Goal: Task Accomplishment & Management: Complete application form

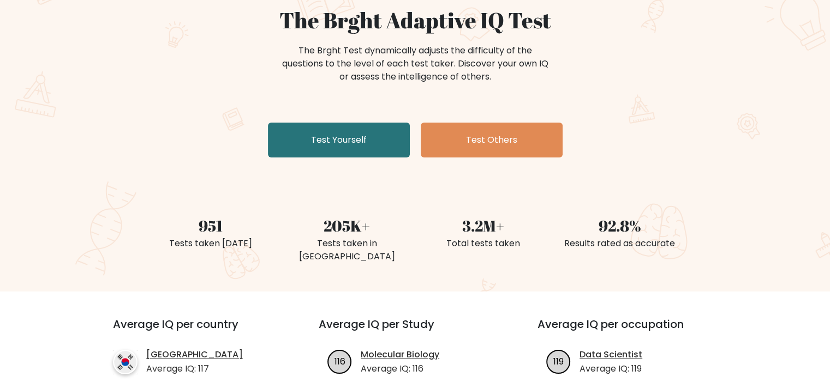
scroll to position [109, 0]
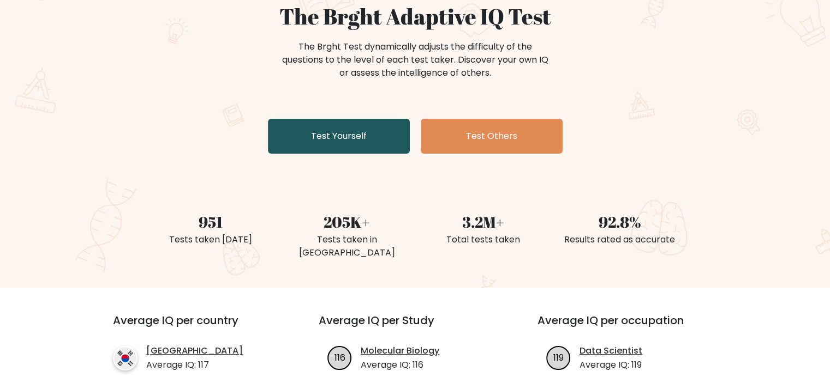
click at [381, 142] on link "Test Yourself" at bounding box center [339, 136] width 142 height 35
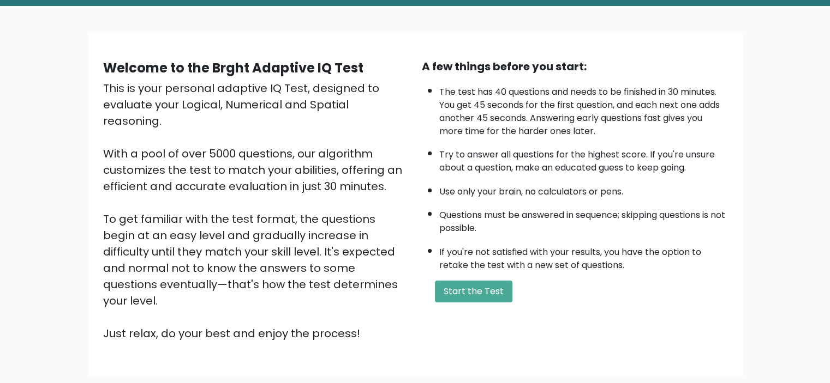
scroll to position [55, 0]
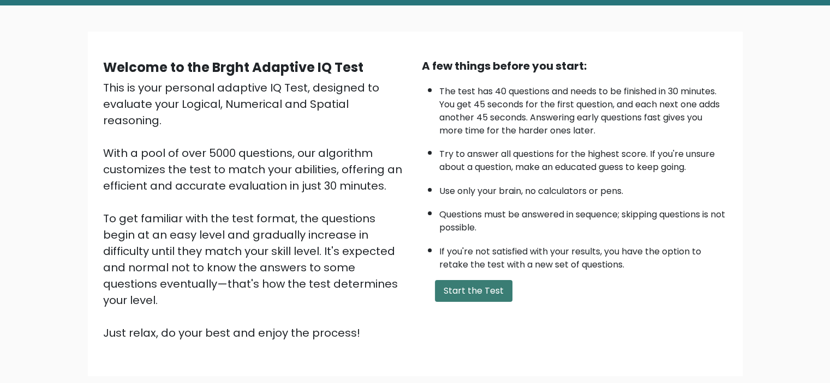
click at [482, 287] on button "Start the Test" at bounding box center [473, 291] width 77 height 22
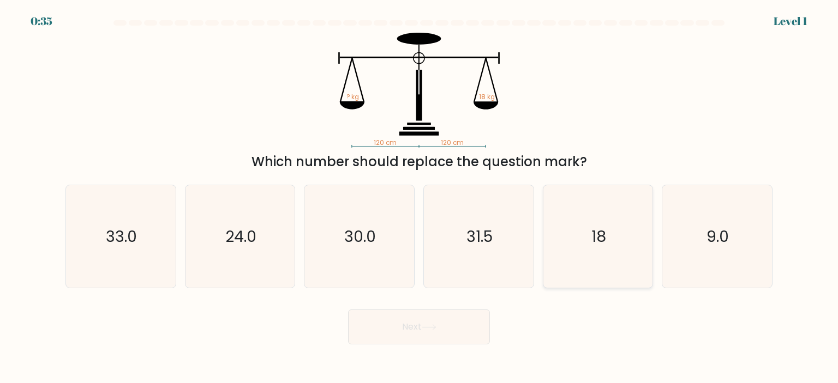
click at [602, 231] on text "18" at bounding box center [598, 237] width 15 height 22
click at [419, 197] on input "e. 18" at bounding box center [419, 194] width 1 height 5
radio input "true"
click at [406, 327] on button "Next" at bounding box center [419, 327] width 142 height 35
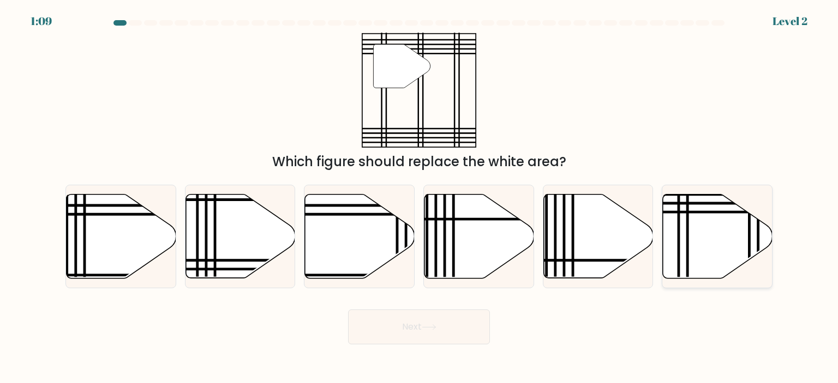
click at [737, 229] on icon at bounding box center [718, 236] width 110 height 84
click at [419, 197] on input "f." at bounding box center [419, 194] width 1 height 5
radio input "true"
click at [476, 326] on button "Next" at bounding box center [419, 327] width 142 height 35
click at [432, 332] on button "Next" at bounding box center [419, 327] width 142 height 35
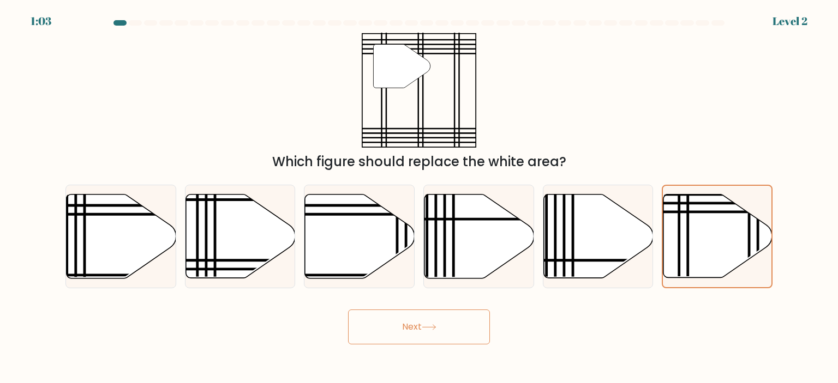
click at [682, 333] on div "Next" at bounding box center [419, 323] width 720 height 43
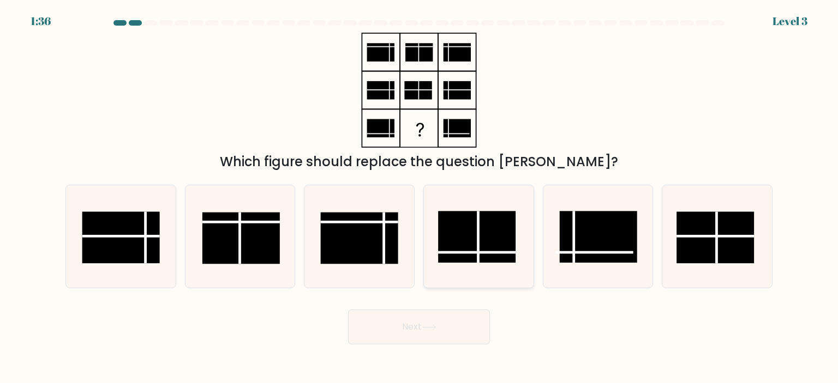
drag, startPoint x: 464, startPoint y: 230, endPoint x: 463, endPoint y: 245, distance: 14.8
click at [464, 231] on rect at bounding box center [476, 237] width 77 height 52
click at [419, 197] on input "d." at bounding box center [419, 194] width 1 height 5
radio input "true"
click at [433, 322] on button "Next" at bounding box center [419, 327] width 142 height 35
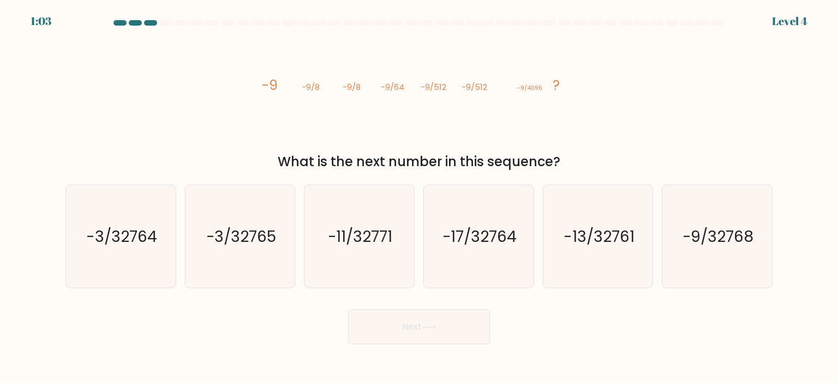
click at [586, 115] on div "image/svg+xml -9 -9/8 -9/8 -9/64 -9/512 -9/512 -9/4096 ? What is the next numbe…" at bounding box center [419, 102] width 720 height 139
click at [715, 258] on icon "-9/32768" at bounding box center [716, 236] width 103 height 103
click at [419, 197] on input "f. -9/32768" at bounding box center [419, 194] width 1 height 5
radio input "true"
click at [482, 322] on button "Next" at bounding box center [419, 327] width 142 height 35
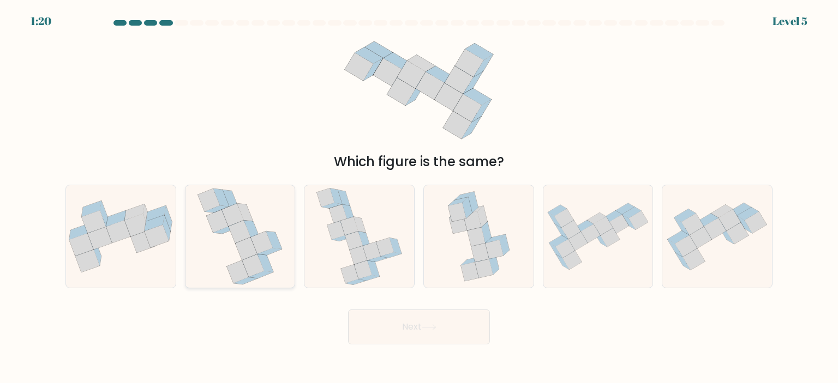
click at [273, 278] on icon at bounding box center [239, 236] width 85 height 103
click at [419, 197] on input "b." at bounding box center [419, 194] width 1 height 5
radio input "true"
click at [404, 328] on button "Next" at bounding box center [419, 327] width 142 height 35
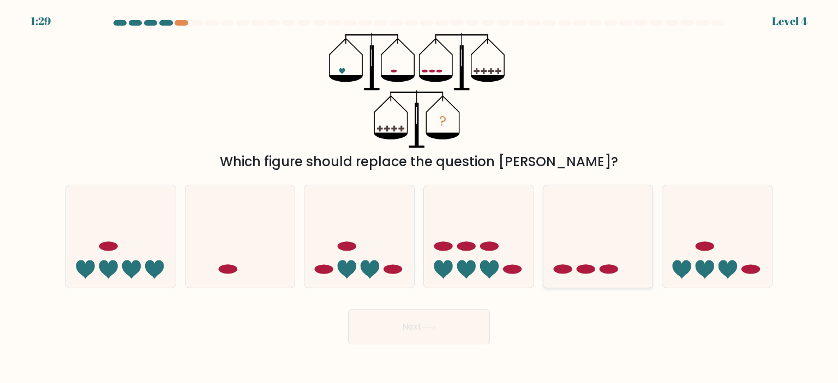
click at [597, 263] on icon at bounding box center [598, 236] width 110 height 91
click at [419, 197] on input "e." at bounding box center [419, 194] width 1 height 5
radio input "true"
click at [464, 325] on button "Next" at bounding box center [419, 327] width 142 height 35
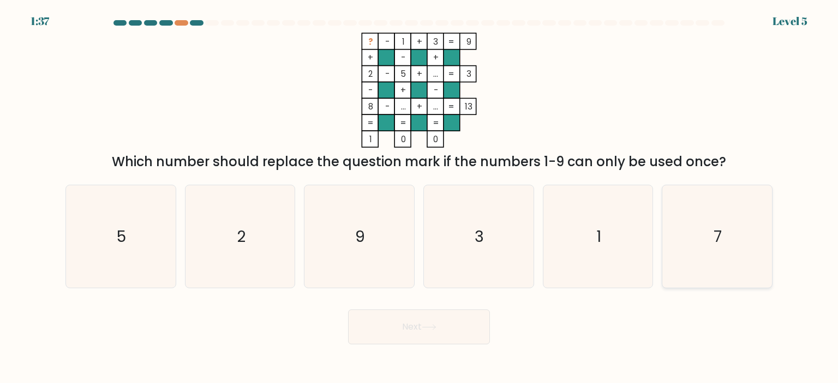
drag, startPoint x: 735, startPoint y: 260, endPoint x: 733, endPoint y: 270, distance: 10.7
click at [735, 261] on icon "7" at bounding box center [716, 236] width 103 height 103
click at [419, 197] on input "f. 7" at bounding box center [419, 194] width 1 height 5
radio input "true"
click at [470, 328] on button "Next" at bounding box center [419, 327] width 142 height 35
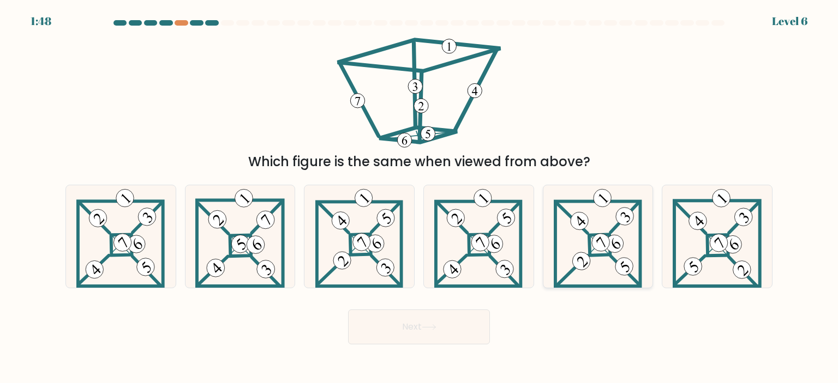
click at [637, 254] on icon at bounding box center [598, 236] width 88 height 103
click at [419, 197] on input "e." at bounding box center [419, 194] width 1 height 5
radio input "true"
click at [434, 331] on button "Next" at bounding box center [419, 327] width 142 height 35
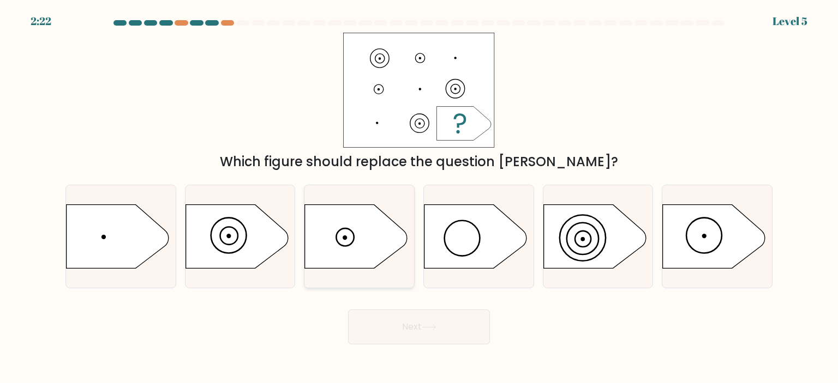
click at [355, 249] on icon at bounding box center [356, 237] width 103 height 64
click at [419, 197] on input "c." at bounding box center [419, 194] width 1 height 5
radio input "true"
click at [469, 331] on button "Next" at bounding box center [419, 327] width 142 height 35
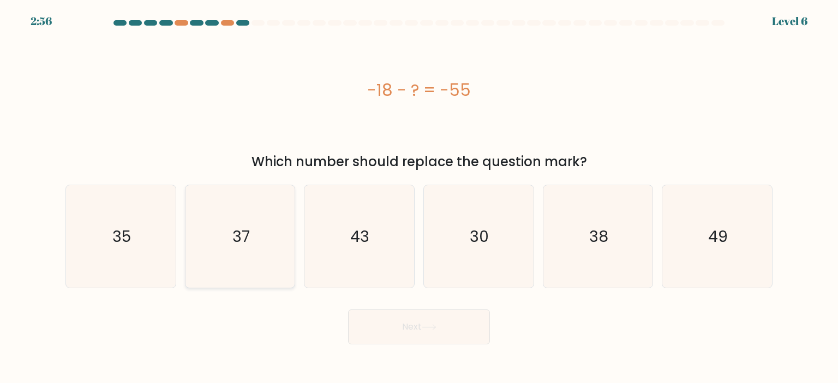
click at [240, 280] on icon "37" at bounding box center [240, 236] width 103 height 103
click at [419, 197] on input "b. 37" at bounding box center [419, 194] width 1 height 5
radio input "true"
click at [435, 344] on button "Next" at bounding box center [419, 327] width 142 height 35
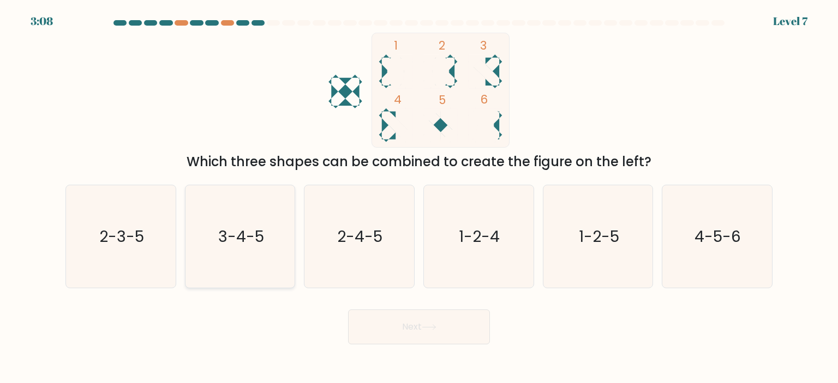
click at [263, 247] on icon "3-4-5" at bounding box center [240, 236] width 103 height 103
click at [419, 197] on input "b. 3-4-5" at bounding box center [419, 194] width 1 height 5
radio input "true"
click at [405, 325] on button "Next" at bounding box center [419, 327] width 142 height 35
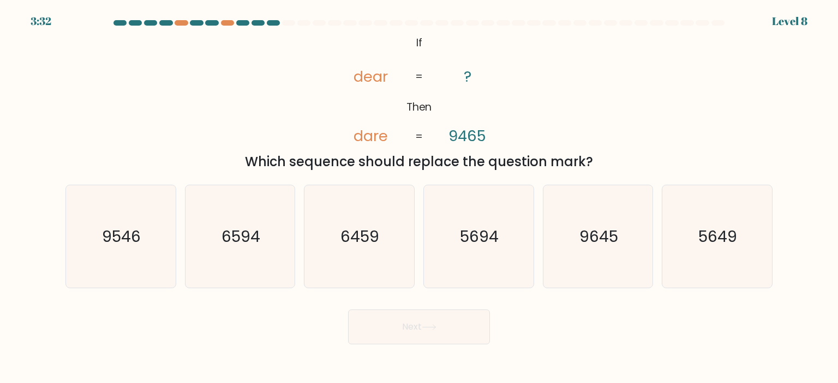
drag, startPoint x: 96, startPoint y: 261, endPoint x: 223, endPoint y: 304, distance: 133.7
click at [99, 261] on icon "9546" at bounding box center [120, 236] width 103 height 103
click at [419, 197] on input "a. 9546" at bounding box center [419, 194] width 1 height 5
radio input "true"
click at [427, 338] on button "Next" at bounding box center [419, 327] width 142 height 35
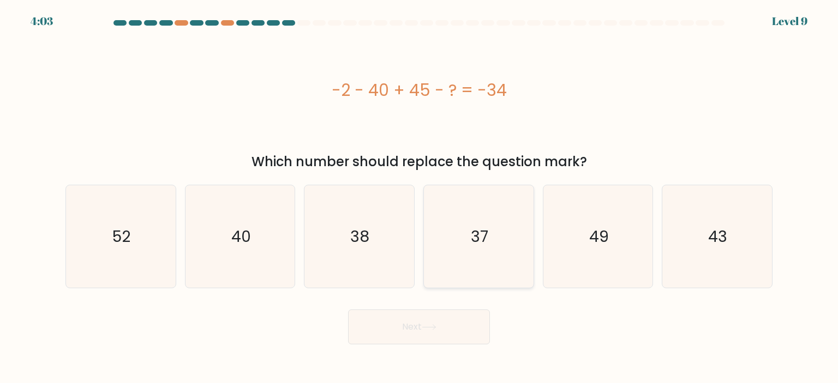
click at [509, 206] on icon "37" at bounding box center [478, 236] width 103 height 103
click at [419, 197] on input "d. 37" at bounding box center [419, 194] width 1 height 5
radio input "true"
click at [470, 322] on button "Next" at bounding box center [419, 327] width 142 height 35
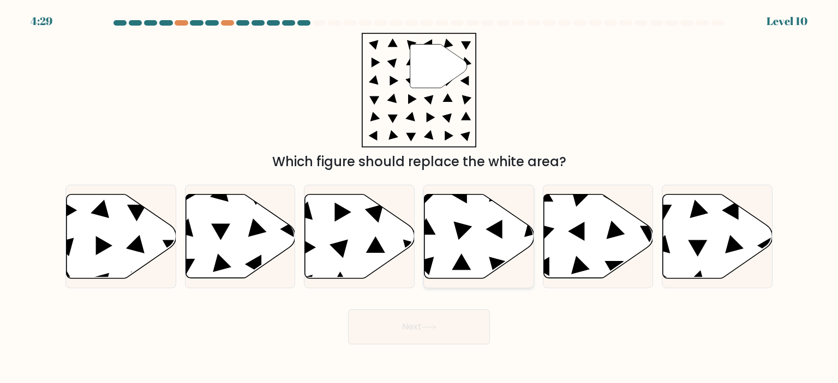
click at [460, 231] on icon at bounding box center [462, 230] width 19 height 19
click at [419, 197] on input "d." at bounding box center [419, 194] width 1 height 5
radio input "true"
click at [429, 329] on icon at bounding box center [429, 328] width 15 height 6
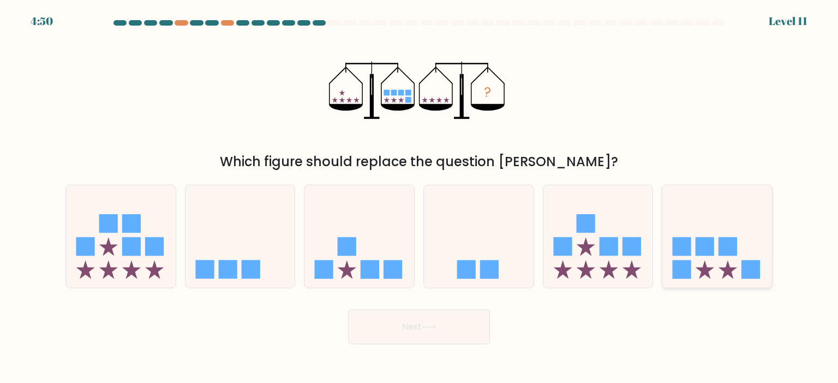
click at [711, 256] on rect at bounding box center [704, 246] width 19 height 19
click at [419, 197] on input "f." at bounding box center [419, 194] width 1 height 5
radio input "true"
click at [473, 343] on button "Next" at bounding box center [419, 327] width 142 height 35
click at [473, 329] on button "Next" at bounding box center [419, 327] width 142 height 35
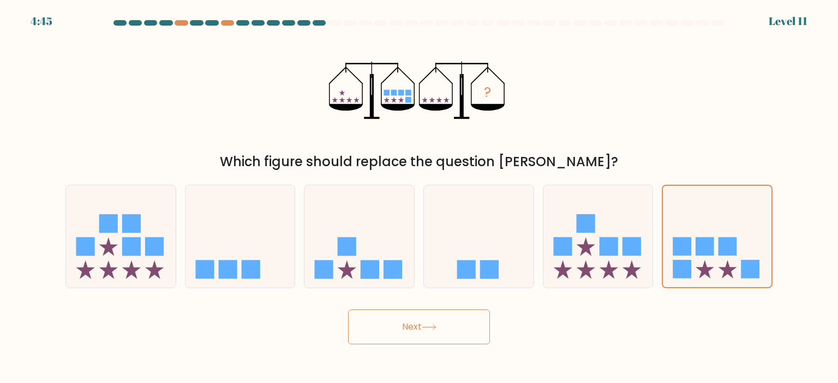
click at [604, 321] on div "Next" at bounding box center [419, 323] width 720 height 43
click at [471, 329] on button "Next" at bounding box center [419, 327] width 142 height 35
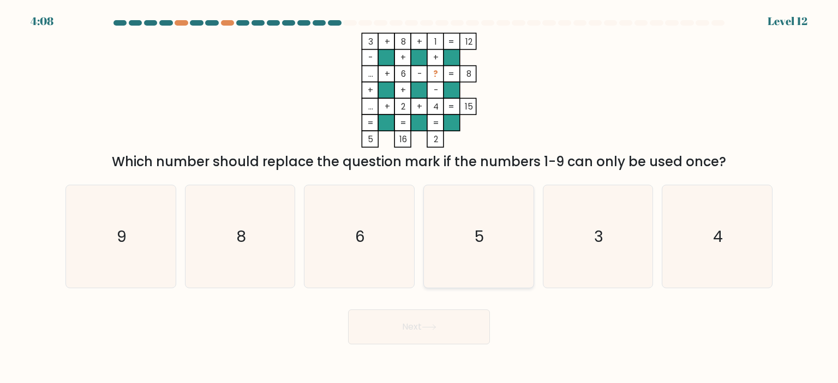
click at [517, 224] on icon "5" at bounding box center [478, 236] width 103 height 103
click at [419, 197] on input "d. 5" at bounding box center [419, 194] width 1 height 5
radio input "true"
click at [483, 337] on button "Next" at bounding box center [419, 327] width 142 height 35
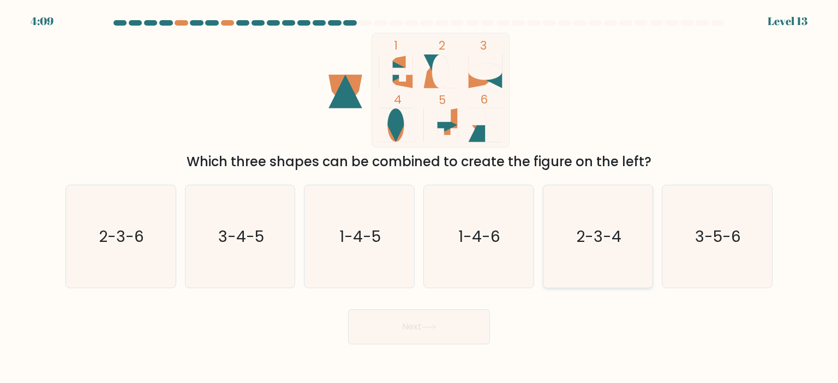
click at [633, 249] on icon "2-3-4" at bounding box center [598, 236] width 103 height 103
click at [419, 197] on input "e. 2-3-4" at bounding box center [419, 194] width 1 height 5
radio input "true"
click at [450, 327] on button "Next" at bounding box center [419, 327] width 142 height 35
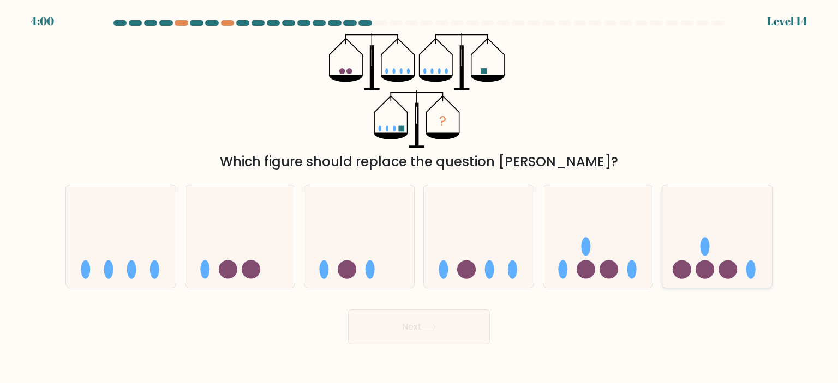
click at [704, 236] on icon at bounding box center [717, 236] width 110 height 91
click at [419, 197] on input "f." at bounding box center [419, 194] width 1 height 5
radio input "true"
click at [449, 327] on button "Next" at bounding box center [419, 327] width 142 height 35
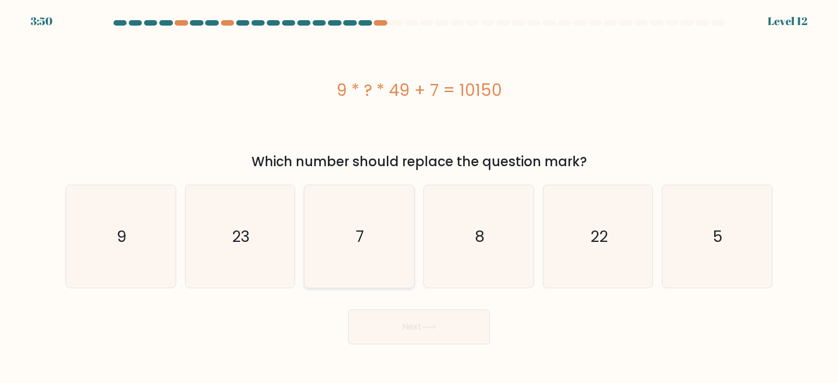
click at [374, 207] on icon "7" at bounding box center [359, 236] width 103 height 103
click at [419, 197] on input "c. 7" at bounding box center [419, 194] width 1 height 5
radio input "true"
click at [417, 327] on button "Next" at bounding box center [419, 327] width 142 height 35
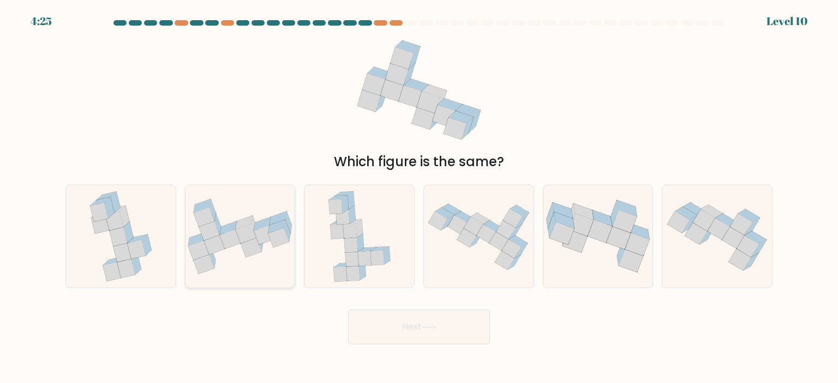
click at [264, 231] on icon at bounding box center [264, 235] width 21 height 19
click at [419, 197] on input "b." at bounding box center [419, 194] width 1 height 5
radio input "true"
click at [387, 332] on button "Next" at bounding box center [419, 327] width 142 height 35
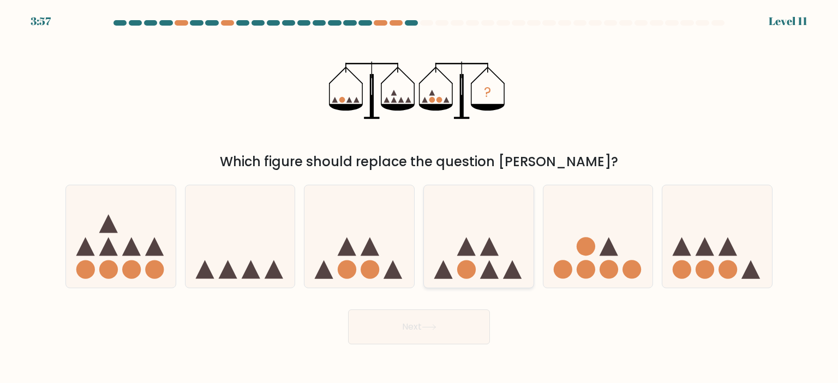
click at [517, 271] on icon at bounding box center [512, 270] width 19 height 19
click at [419, 197] on input "d." at bounding box center [419, 194] width 1 height 5
radio input "true"
click at [443, 333] on button "Next" at bounding box center [419, 327] width 142 height 35
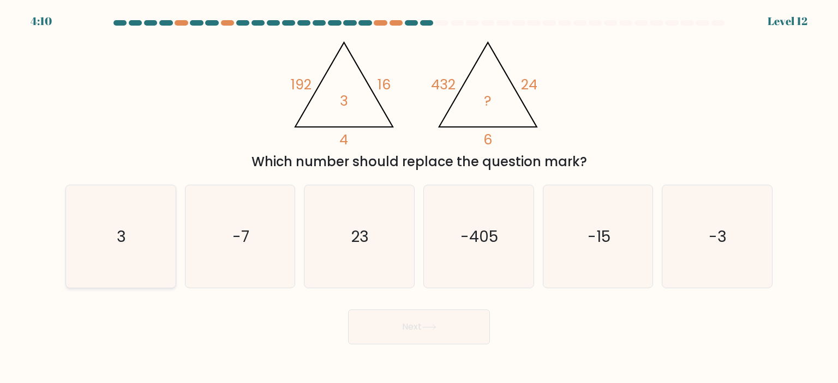
click at [125, 224] on icon "3" at bounding box center [120, 236] width 103 height 103
click at [419, 197] on input "a. 3" at bounding box center [419, 194] width 1 height 5
radio input "true"
click at [442, 320] on button "Next" at bounding box center [419, 327] width 142 height 35
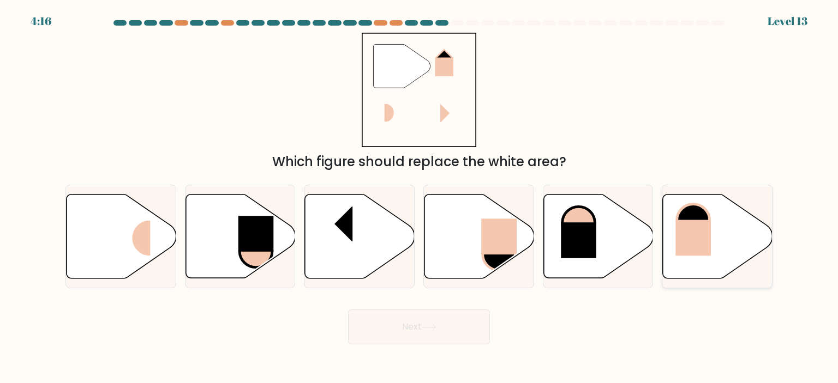
click at [733, 266] on icon at bounding box center [718, 236] width 110 height 84
click at [419, 197] on input "f." at bounding box center [419, 194] width 1 height 5
radio input "true"
click at [429, 340] on button "Next" at bounding box center [419, 327] width 142 height 35
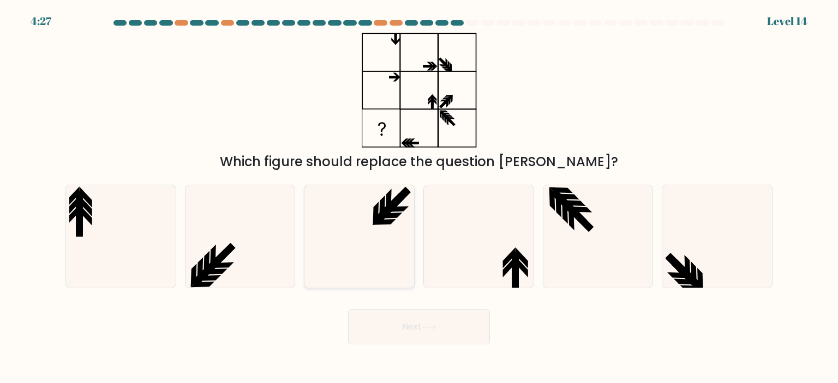
click at [406, 209] on icon at bounding box center [359, 236] width 103 height 103
click at [419, 197] on input "c." at bounding box center [419, 194] width 1 height 5
radio input "true"
click at [447, 328] on button "Next" at bounding box center [419, 327] width 142 height 35
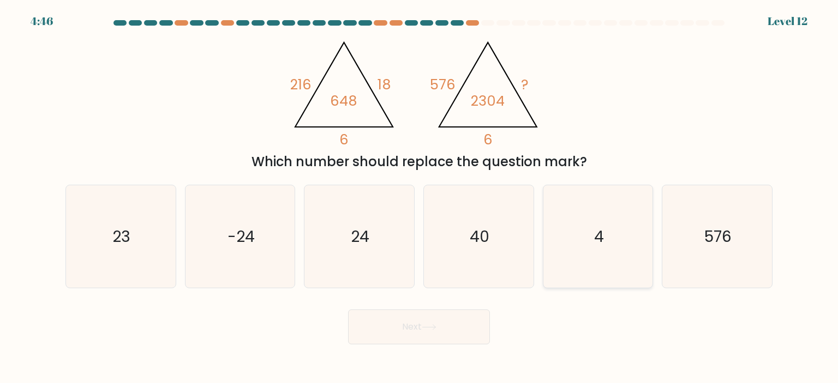
click at [596, 243] on text "4" at bounding box center [599, 237] width 10 height 22
click at [419, 197] on input "e. 4" at bounding box center [419, 194] width 1 height 5
radio input "true"
click at [443, 322] on button "Next" at bounding box center [419, 327] width 142 height 35
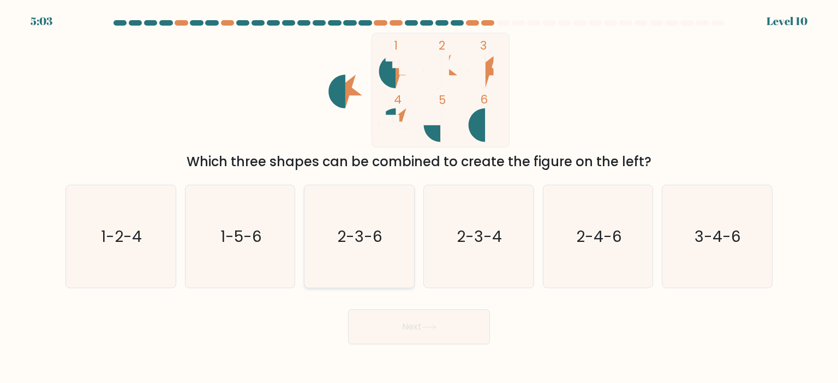
drag, startPoint x: 397, startPoint y: 205, endPoint x: 394, endPoint y: 215, distance: 11.4
click at [397, 205] on icon "2-3-6" at bounding box center [359, 236] width 103 height 103
click at [419, 197] on input "c. 2-3-6" at bounding box center [419, 194] width 1 height 5
radio input "true"
click at [409, 316] on button "Next" at bounding box center [419, 327] width 142 height 35
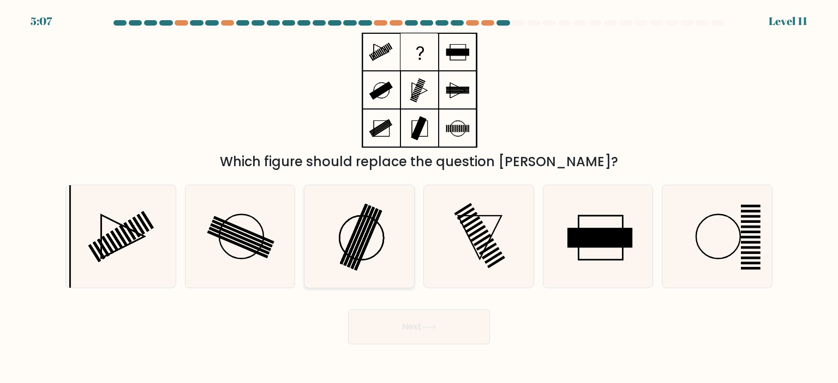
click at [360, 255] on icon at bounding box center [359, 236] width 103 height 103
click at [419, 197] on input "c." at bounding box center [419, 194] width 1 height 5
radio input "true"
drag, startPoint x: 406, startPoint y: 320, endPoint x: 408, endPoint y: 326, distance: 6.2
click at [407, 325] on button "Next" at bounding box center [419, 327] width 142 height 35
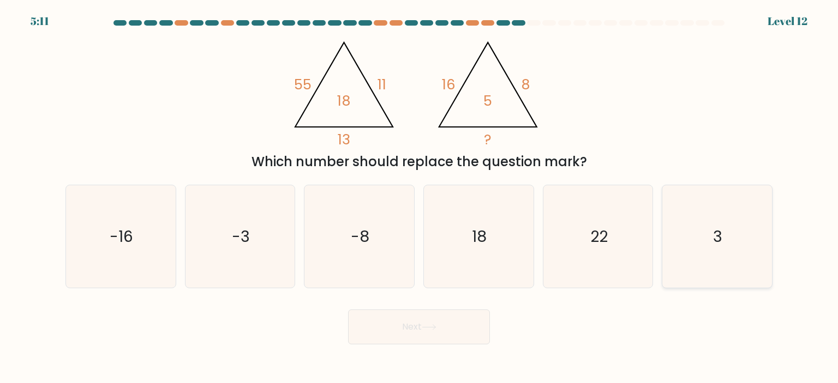
click at [729, 242] on icon "3" at bounding box center [716, 236] width 103 height 103
click at [419, 197] on input "f. 3" at bounding box center [419, 194] width 1 height 5
radio input "true"
click at [484, 319] on button "Next" at bounding box center [419, 327] width 142 height 35
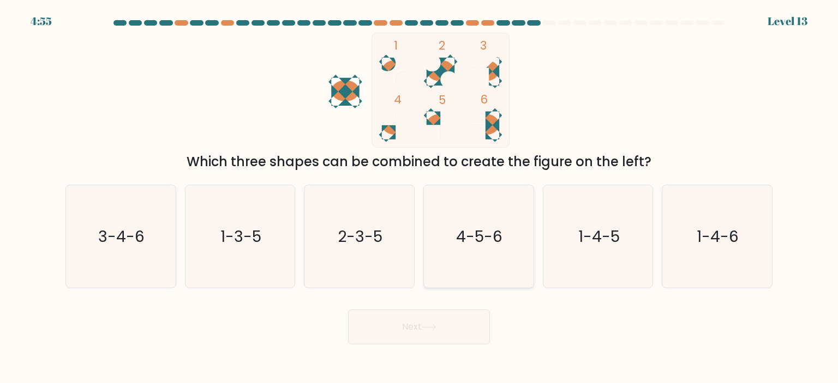
drag, startPoint x: 496, startPoint y: 260, endPoint x: 481, endPoint y: 269, distance: 17.1
click at [494, 262] on icon "4-5-6" at bounding box center [478, 236] width 103 height 103
click at [419, 197] on input "d. 4-5-6" at bounding box center [419, 194] width 1 height 5
radio input "true"
click at [421, 346] on body "4:54 Level 13" at bounding box center [419, 191] width 838 height 383
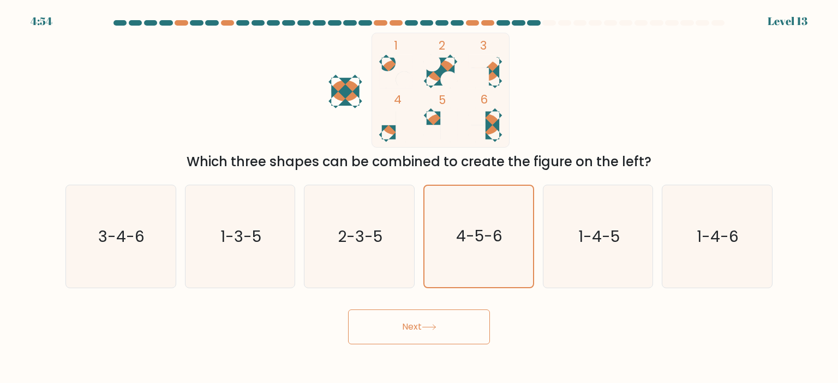
click at [417, 337] on button "Next" at bounding box center [419, 327] width 142 height 35
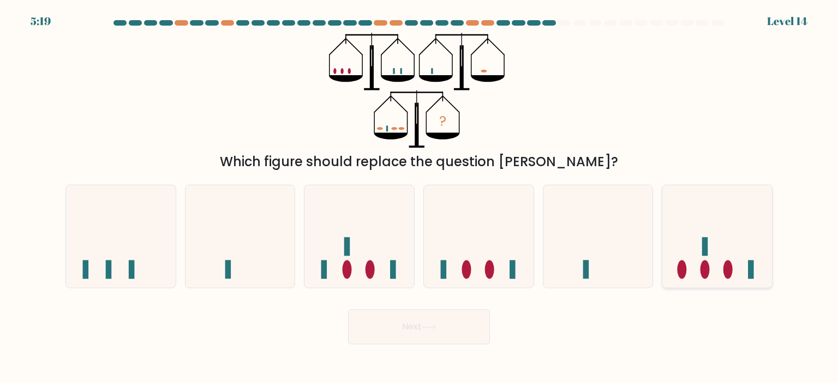
click at [687, 270] on icon at bounding box center [717, 236] width 110 height 91
click at [419, 197] on input "f." at bounding box center [419, 194] width 1 height 5
radio input "true"
click at [463, 326] on button "Next" at bounding box center [419, 327] width 142 height 35
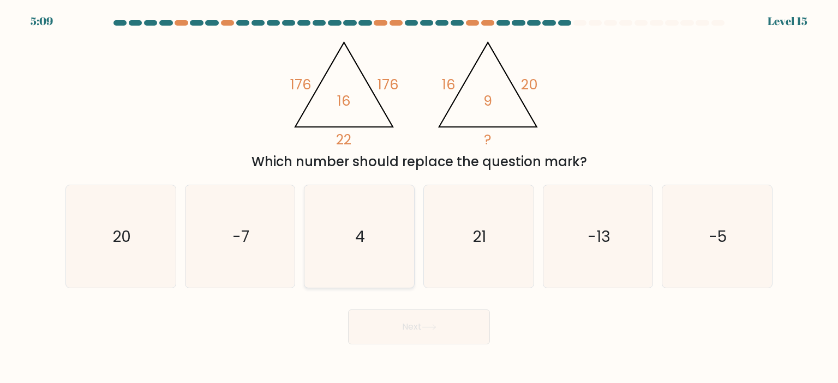
click at [383, 237] on icon "4" at bounding box center [359, 236] width 103 height 103
click at [419, 197] on input "c. 4" at bounding box center [419, 194] width 1 height 5
radio input "true"
click at [423, 325] on button "Next" at bounding box center [419, 327] width 142 height 35
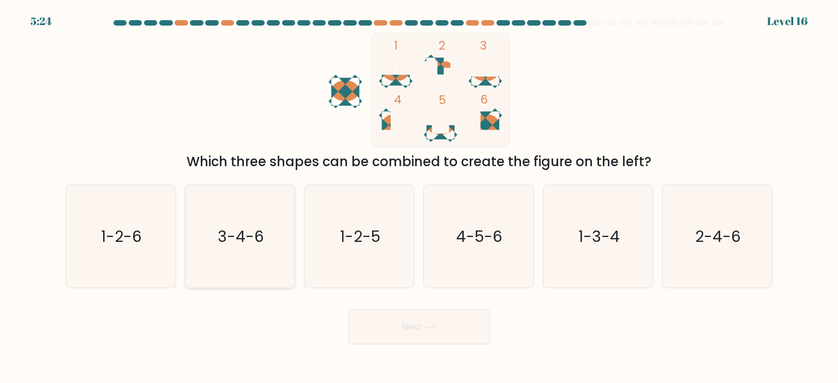
click at [219, 268] on icon "3-4-6" at bounding box center [240, 236] width 103 height 103
click at [419, 197] on input "b. 3-4-6" at bounding box center [419, 194] width 1 height 5
radio input "true"
click at [424, 321] on button "Next" at bounding box center [419, 327] width 142 height 35
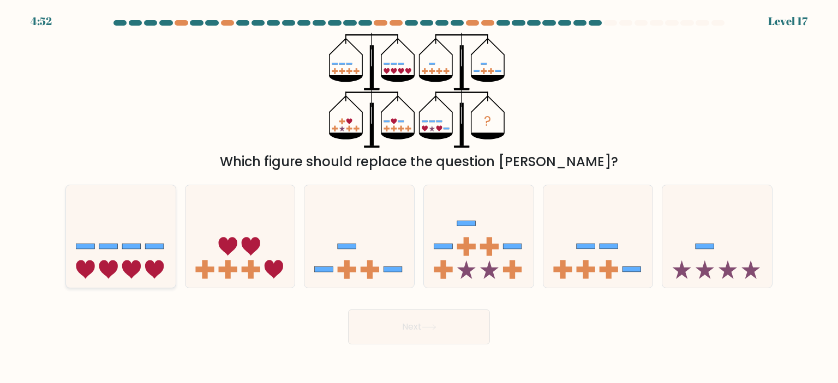
click at [135, 189] on div at bounding box center [120, 237] width 111 height 104
click at [419, 192] on input "a." at bounding box center [419, 194] width 1 height 5
radio input "true"
click at [437, 337] on button "Next" at bounding box center [419, 327] width 142 height 35
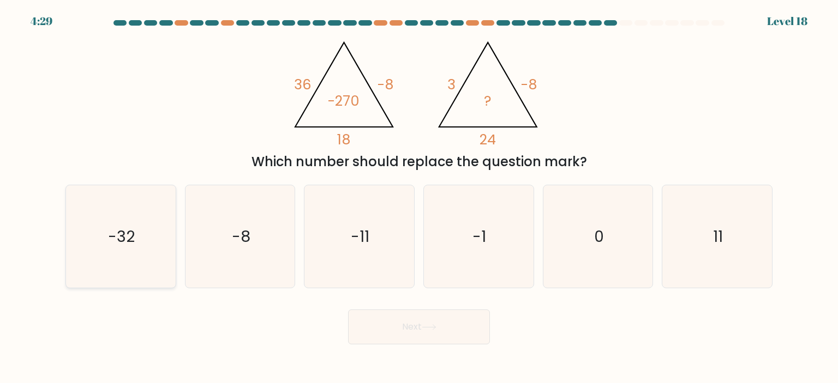
click at [125, 237] on text "-32" at bounding box center [122, 237] width 27 height 22
click at [419, 197] on input "a. -32" at bounding box center [419, 194] width 1 height 5
radio input "true"
click at [443, 333] on button "Next" at bounding box center [419, 327] width 142 height 35
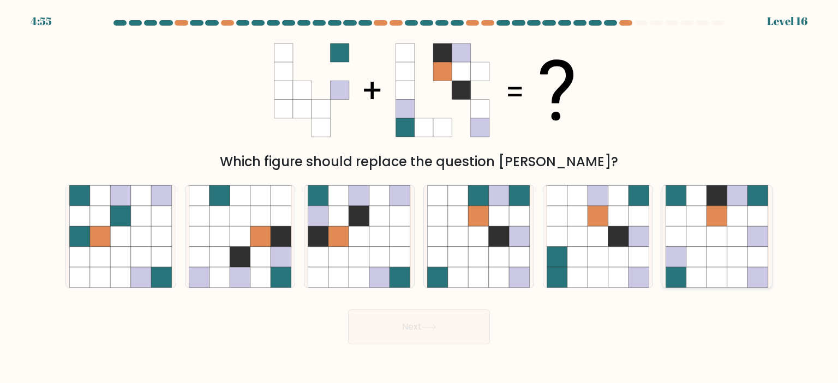
click at [713, 269] on icon at bounding box center [717, 277] width 21 height 21
click at [419, 197] on input "f." at bounding box center [419, 194] width 1 height 5
radio input "true"
click at [463, 340] on button "Next" at bounding box center [419, 327] width 142 height 35
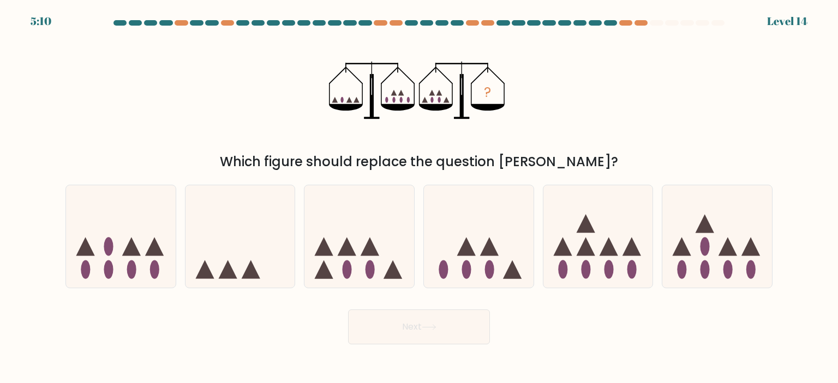
drag, startPoint x: 119, startPoint y: 257, endPoint x: 181, endPoint y: 295, distance: 72.2
click at [120, 257] on icon at bounding box center [121, 236] width 110 height 91
click at [419, 197] on input "a." at bounding box center [419, 194] width 1 height 5
radio input "true"
click at [391, 340] on button "Next" at bounding box center [419, 327] width 142 height 35
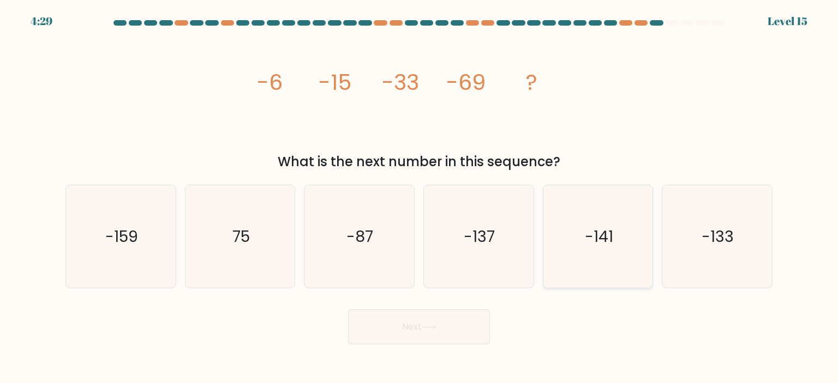
click at [611, 219] on icon "-141" at bounding box center [598, 236] width 103 height 103
click at [419, 197] on input "e. -141" at bounding box center [419, 194] width 1 height 5
radio input "true"
click at [440, 322] on button "Next" at bounding box center [419, 327] width 142 height 35
click at [481, 327] on button "Next" at bounding box center [419, 327] width 142 height 35
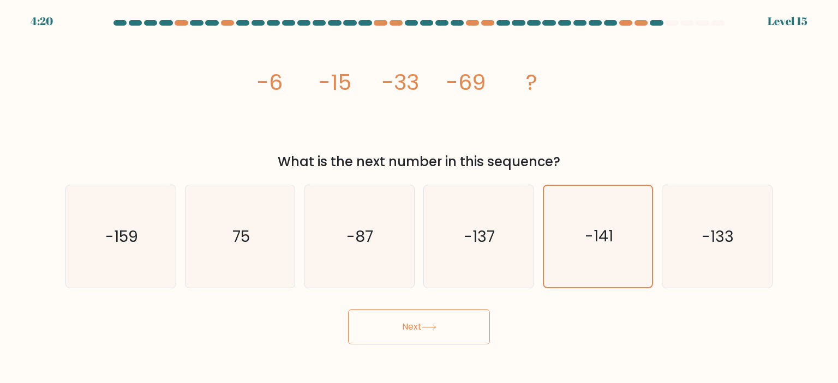
click at [643, 84] on div "image/svg+xml -6 -15 -33 -69 ? What is the next number in this sequence?" at bounding box center [419, 102] width 720 height 139
click at [429, 333] on button "Next" at bounding box center [419, 327] width 142 height 35
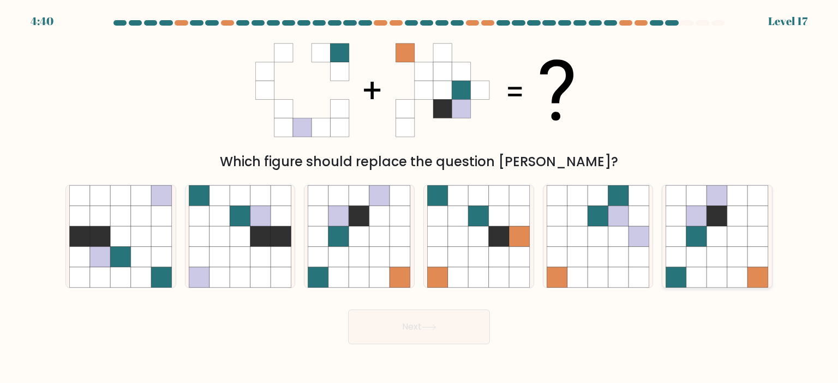
click at [703, 217] on icon at bounding box center [696, 216] width 21 height 21
click at [419, 197] on input "f." at bounding box center [419, 194] width 1 height 5
radio input "true"
click at [452, 320] on button "Next" at bounding box center [419, 327] width 142 height 35
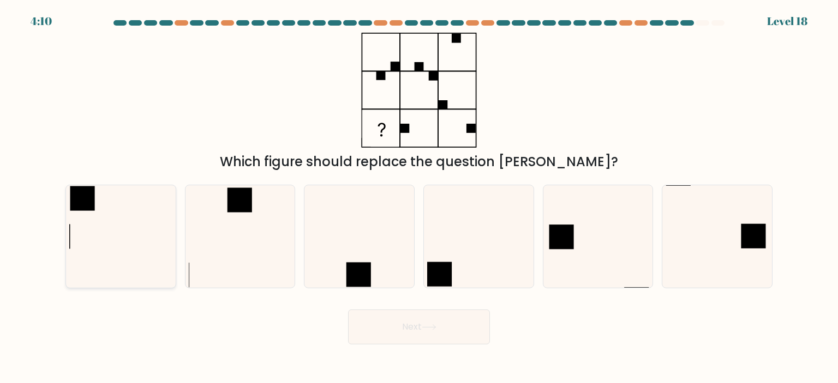
click at [105, 224] on icon at bounding box center [120, 236] width 103 height 103
click at [419, 197] on input "a." at bounding box center [419, 194] width 1 height 5
radio input "true"
click at [475, 339] on button "Next" at bounding box center [419, 327] width 142 height 35
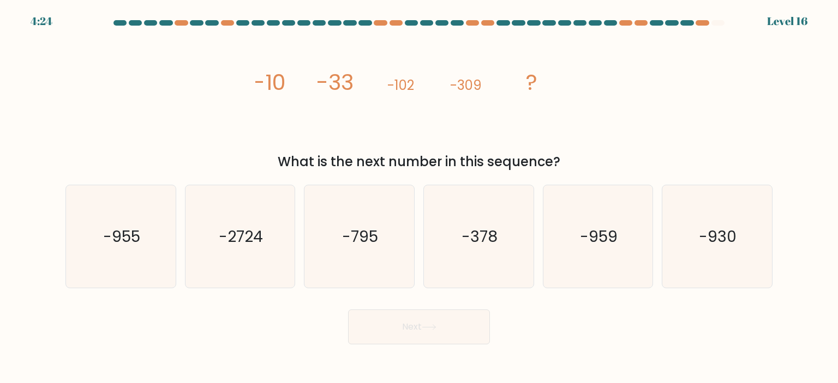
click at [383, 104] on icon "image/svg+xml -10 -33 -102 -309 ?" at bounding box center [418, 90] width 327 height 115
click at [752, 255] on icon "-930" at bounding box center [716, 236] width 103 height 103
click at [419, 197] on input "f. -930" at bounding box center [419, 194] width 1 height 5
radio input "true"
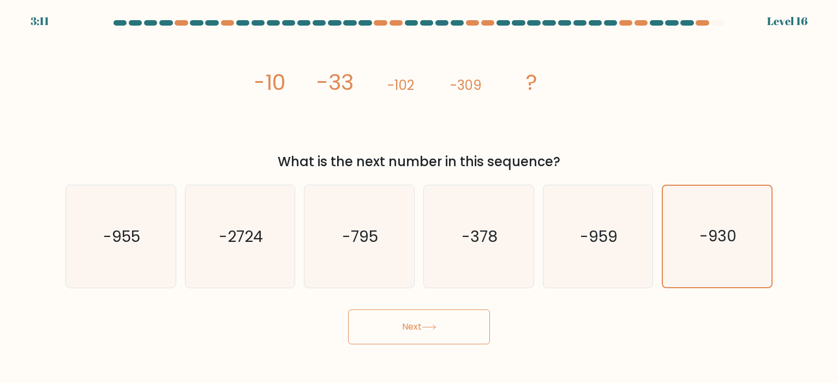
click at [458, 321] on button "Next" at bounding box center [419, 327] width 142 height 35
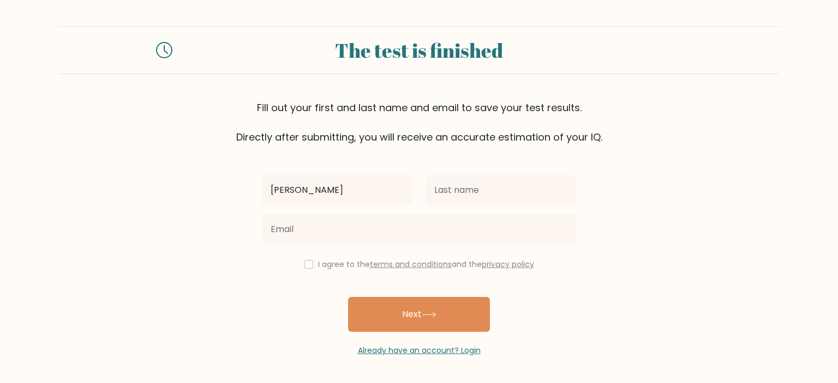
type input "[PERSON_NAME]"
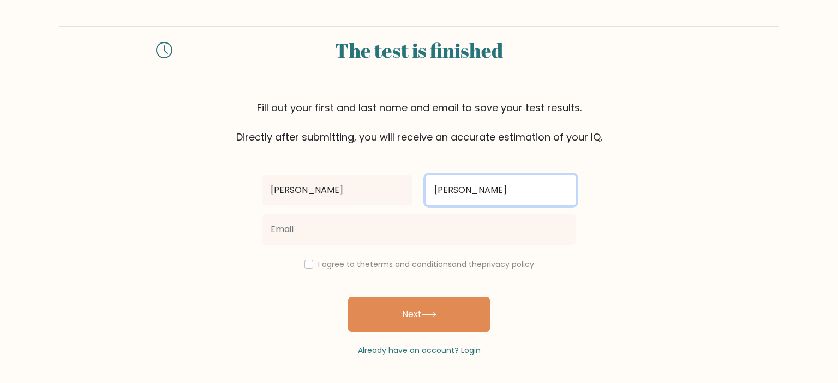
type input "Suson"
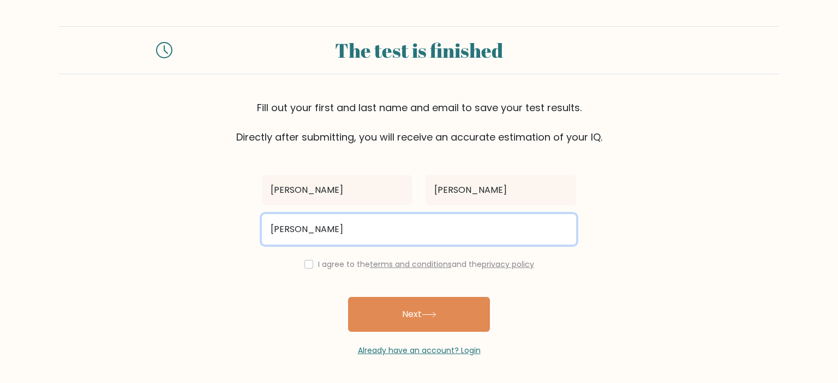
type input "franzerika143@gmail.com"
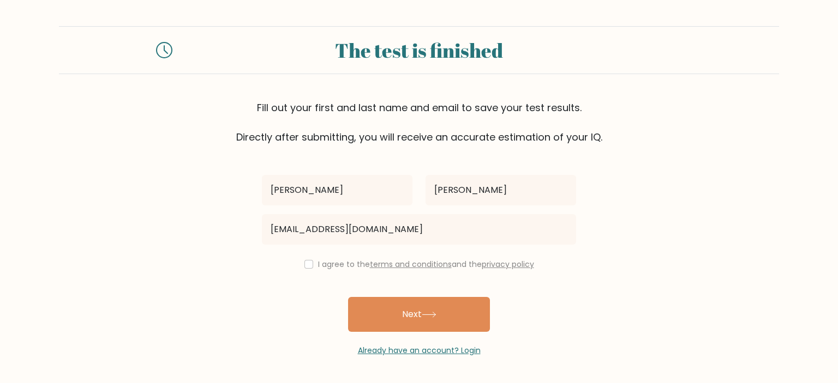
click at [310, 268] on div "I agree to the terms and conditions and the privacy policy" at bounding box center [418, 264] width 327 height 13
click at [309, 266] on input "checkbox" at bounding box center [308, 264] width 9 height 9
checkbox input "true"
click at [378, 299] on button "Next" at bounding box center [419, 314] width 142 height 35
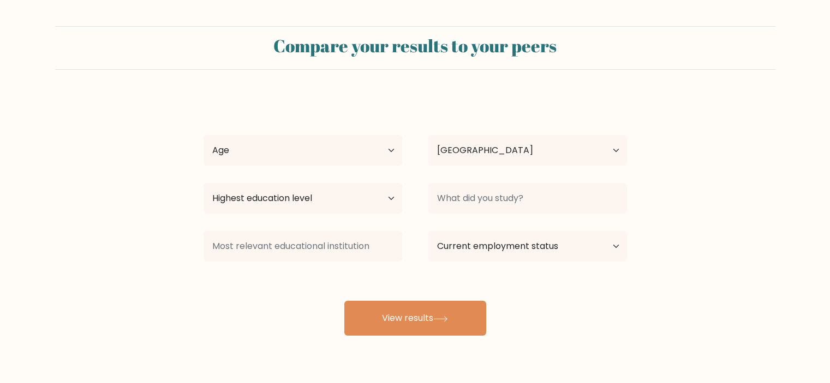
select select "PH"
click at [390, 146] on select "Age Under [DEMOGRAPHIC_DATA] [DEMOGRAPHIC_DATA] [DEMOGRAPHIC_DATA] [DEMOGRAPHIC…" at bounding box center [302, 150] width 199 height 31
select select "18_24"
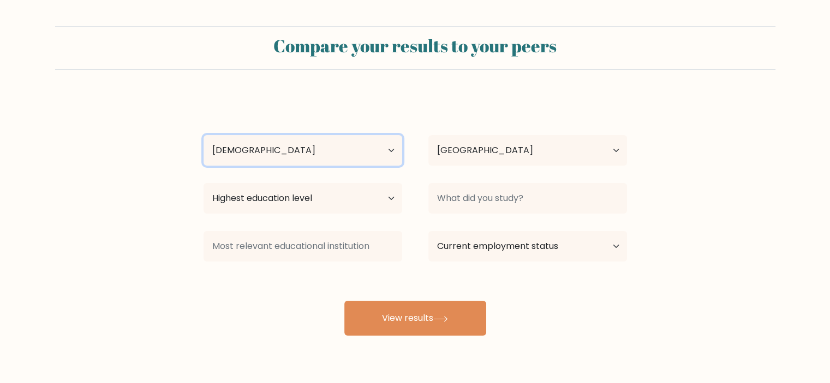
click at [203, 135] on select "Age Under [DEMOGRAPHIC_DATA] [DEMOGRAPHIC_DATA] [DEMOGRAPHIC_DATA] [DEMOGRAPHIC…" at bounding box center [302, 150] width 199 height 31
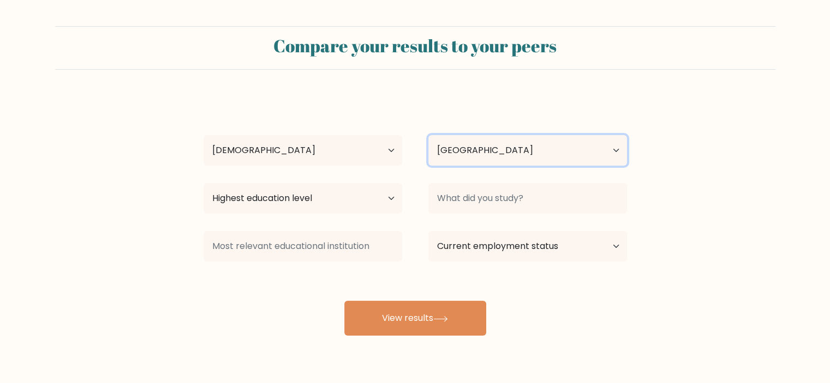
click at [470, 144] on select "Country [GEOGRAPHIC_DATA] [GEOGRAPHIC_DATA] [GEOGRAPHIC_DATA] [US_STATE] [GEOGR…" at bounding box center [527, 150] width 199 height 31
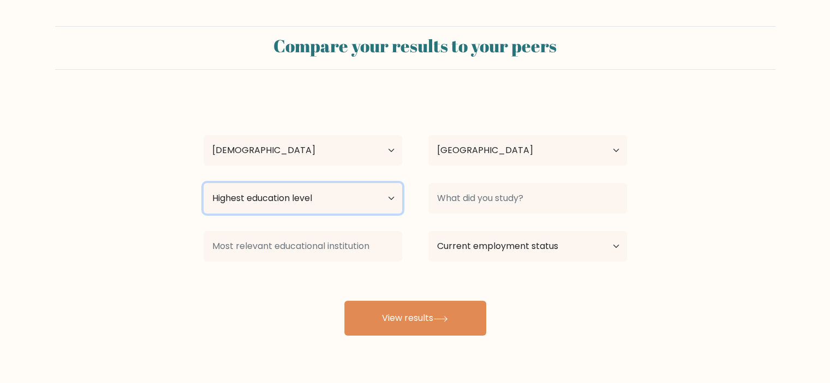
click at [361, 191] on select "Highest education level No schooling Primary Lower Secondary Upper Secondary Oc…" at bounding box center [302, 198] width 199 height 31
select select "bachelors_degree"
click at [203, 183] on select "Highest education level No schooling Primary Lower Secondary Upper Secondary Oc…" at bounding box center [302, 198] width 199 height 31
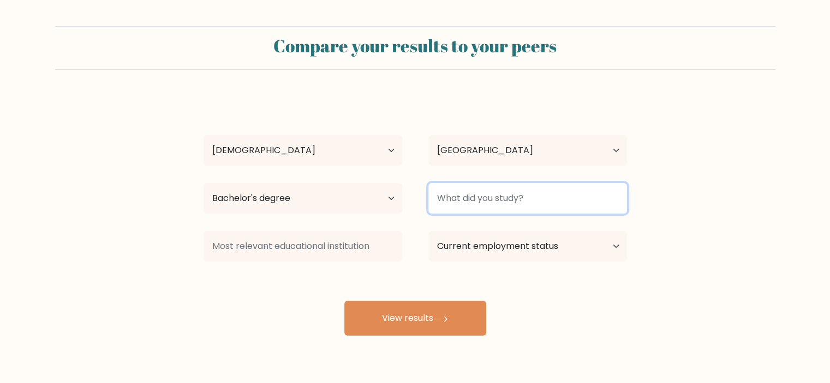
click at [523, 200] on input at bounding box center [527, 198] width 199 height 31
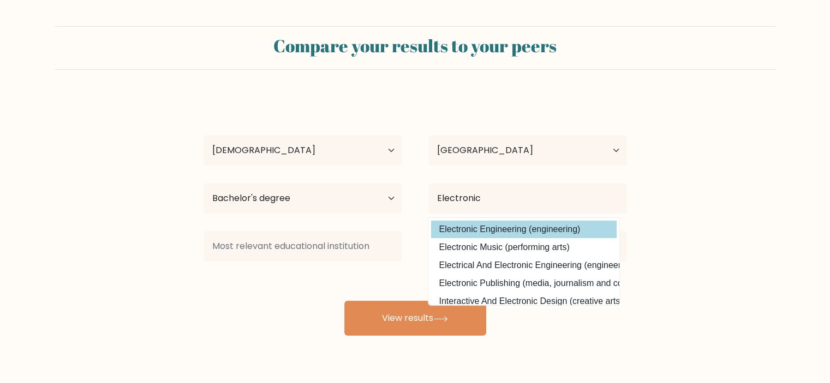
click at [531, 221] on option "Electronic Engineering (engineering)" at bounding box center [523, 229] width 185 height 17
type input "Electronic Engineering"
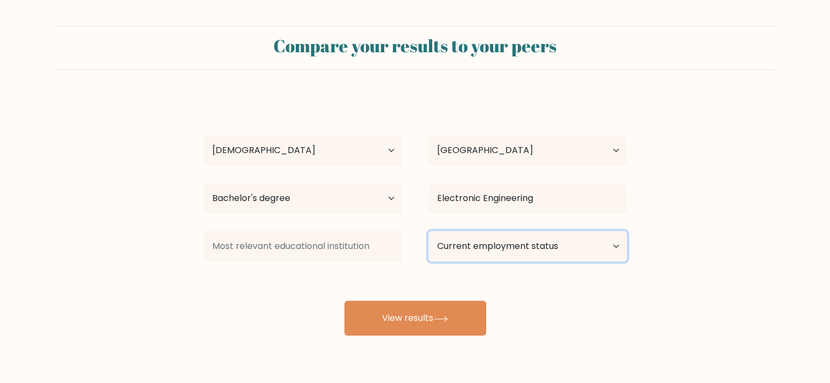
click at [506, 242] on select "Current employment status Employed Student Retired Other / prefer not to answer" at bounding box center [527, 246] width 199 height 31
select select "student"
click at [428, 231] on select "Current employment status Employed Student Retired Other / prefer not to answer" at bounding box center [527, 246] width 199 height 31
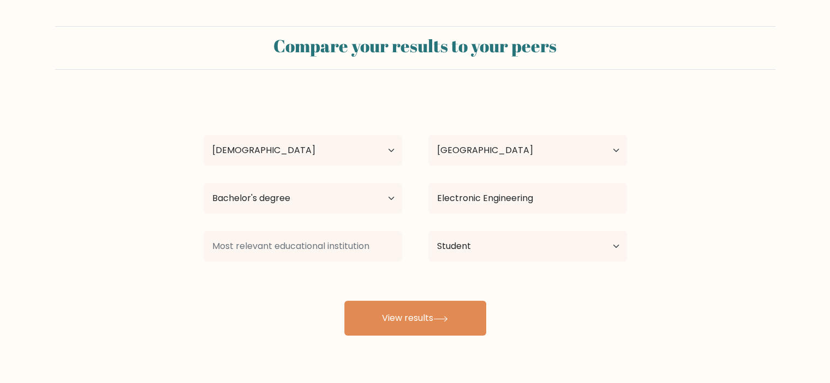
click at [409, 239] on div at bounding box center [302, 246] width 225 height 39
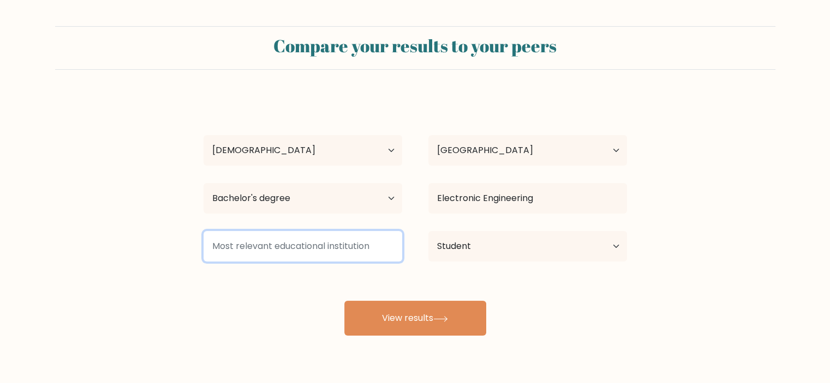
click at [373, 241] on input at bounding box center [302, 246] width 199 height 31
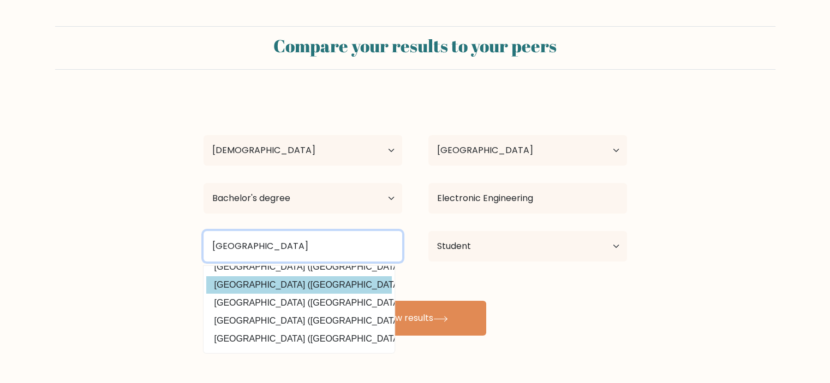
scroll to position [52, 0]
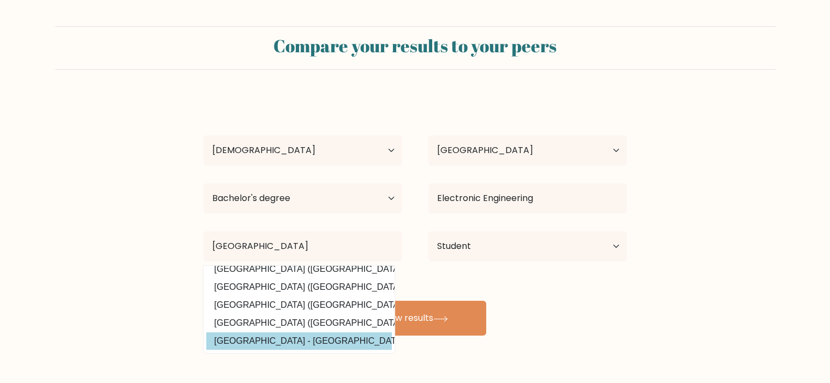
click at [311, 333] on option "Mindanao State University - Iligan Institute of Technology (Philippines)" at bounding box center [298, 341] width 185 height 17
type input "[GEOGRAPHIC_DATA] - [GEOGRAPHIC_DATA]"
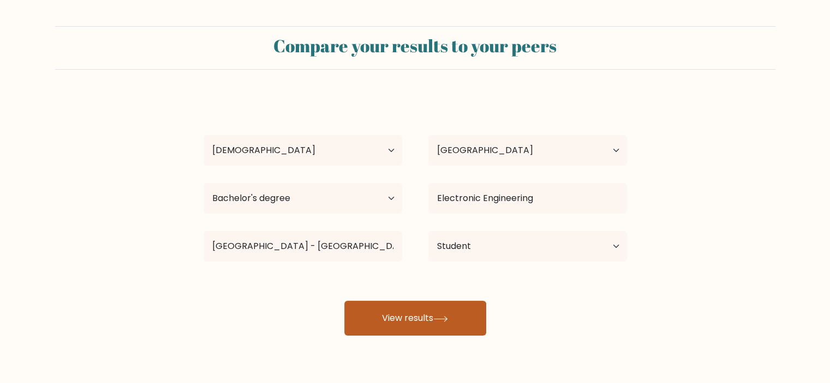
click at [401, 312] on button "View results" at bounding box center [415, 318] width 142 height 35
